Goal: Task Accomplishment & Management: Manage account settings

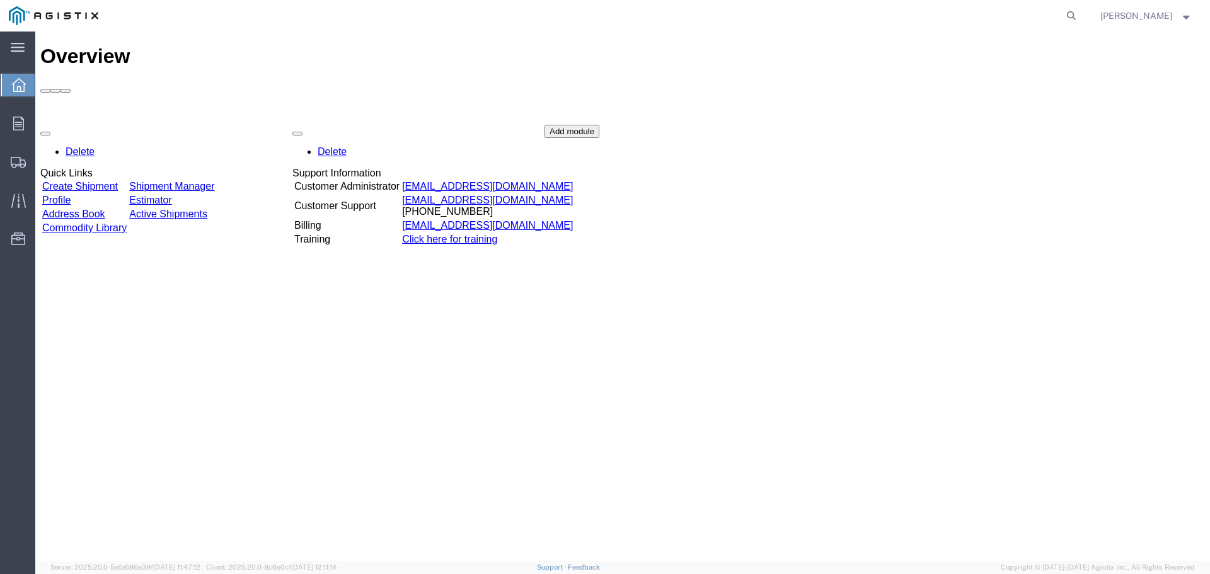
click at [118, 181] on link "Create Shipment" at bounding box center [80, 186] width 76 height 11
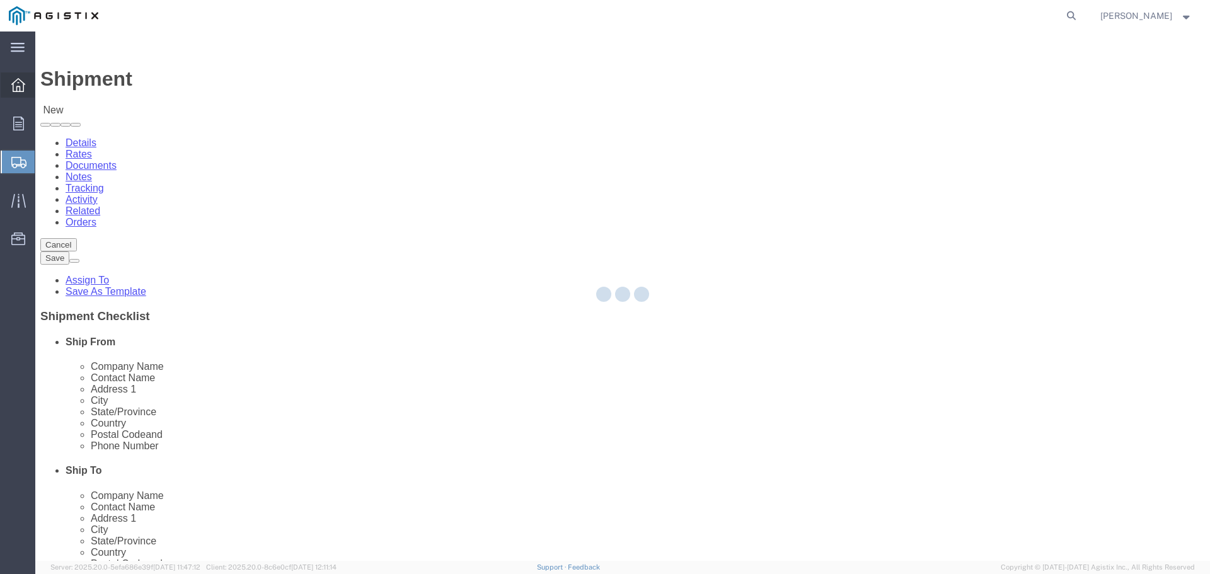
select select
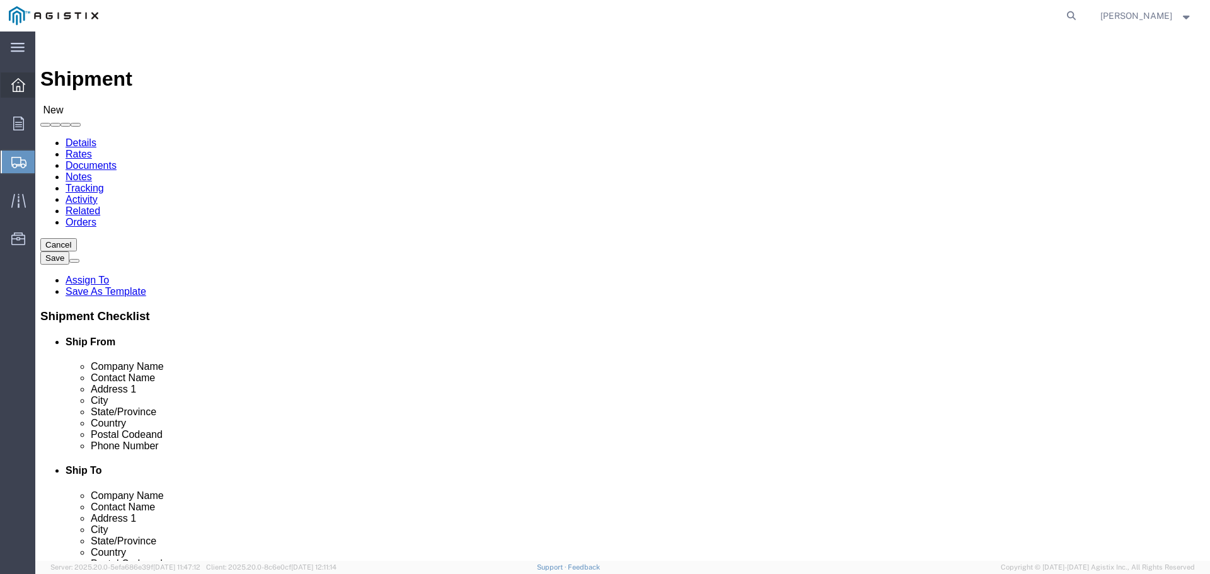
click at [20, 90] on icon at bounding box center [18, 85] width 14 height 14
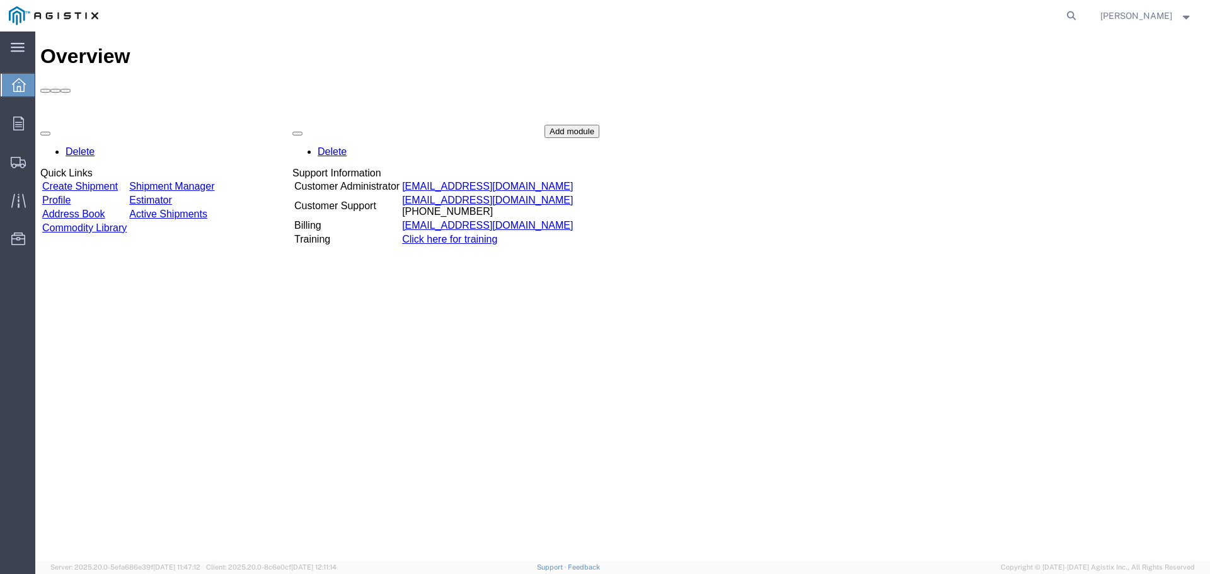
click at [211, 181] on link "Shipment Manager" at bounding box center [171, 186] width 85 height 11
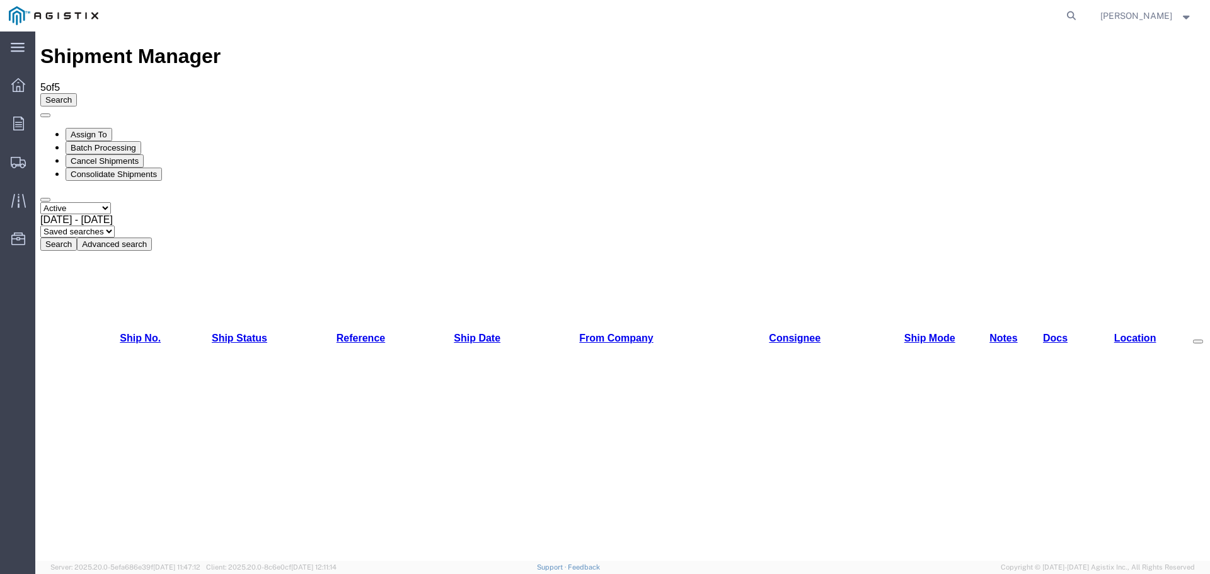
click at [265, 214] on div "[DATE] - [DATE]" at bounding box center [622, 219] width 1165 height 11
click at [212, 51] on div "Shipment Manager 5 of 5 Search Assign To Batch Processing Cancel Shipments Cons…" at bounding box center [622, 147] width 1165 height 205
click at [111, 202] on select "Select status Active All Shipments Approved Booked Canceled Delivered Denied Ne…" at bounding box center [75, 208] width 71 height 12
select select "ALL"
click at [40, 202] on select "Select status Active All Shipments Approved Booked Canceled Delivered Denied Ne…" at bounding box center [75, 208] width 71 height 12
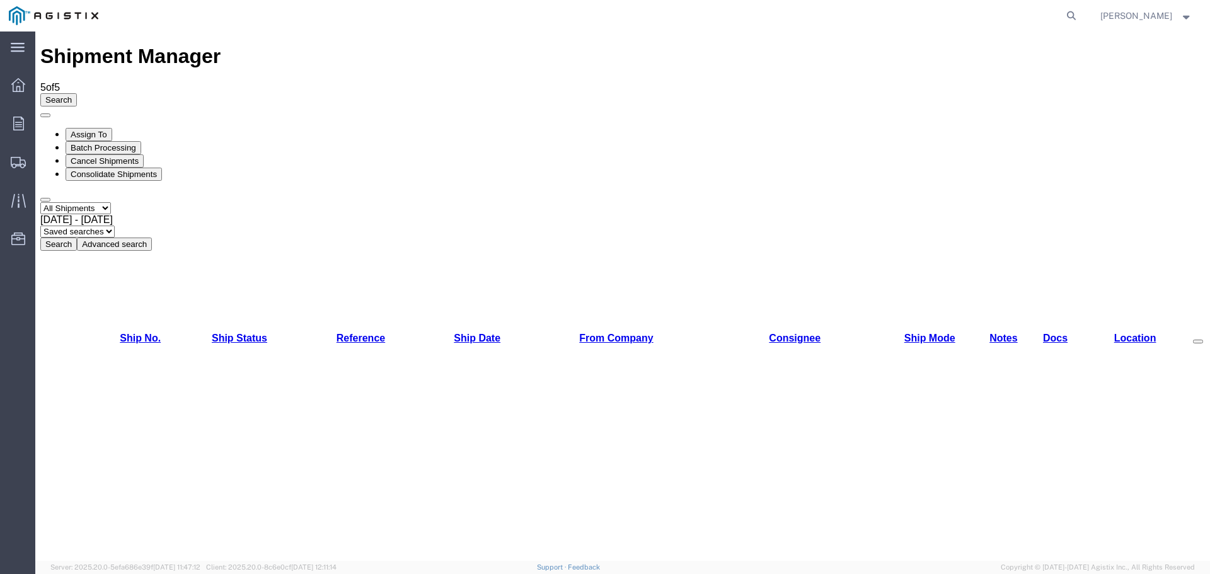
click at [77, 238] on button "Search" at bounding box center [58, 244] width 37 height 13
click at [12, 84] on icon at bounding box center [18, 85] width 14 height 14
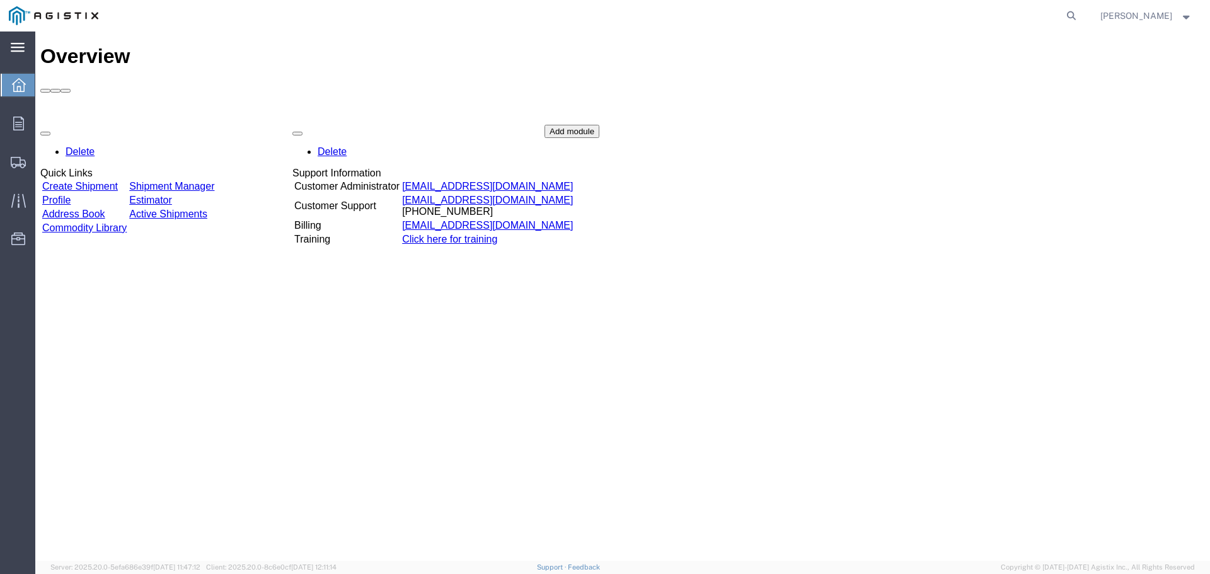
click at [18, 45] on icon at bounding box center [18, 47] width 14 height 9
